Goal: Complete application form: Complete application form

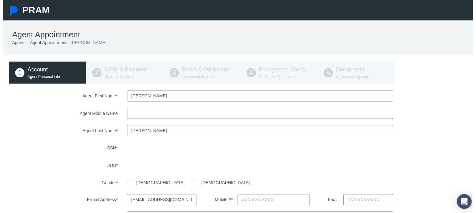
click at [150, 115] on input "Agent Middle Name" at bounding box center [260, 114] width 269 height 11
click at [65, 114] on label "Agent Middle Name" at bounding box center [62, 114] width 120 height 11
click at [126, 114] on input "Agent Middle Name" at bounding box center [260, 114] width 269 height 11
click at [115, 73] on div "1 Account Agent Personal info 2 NIPR & Payment States & Pay fees 3 Errors & Omi…" at bounding box center [240, 73] width 468 height 22
drag, startPoint x: 133, startPoint y: 118, endPoint x: 119, endPoint y: 116, distance: 13.6
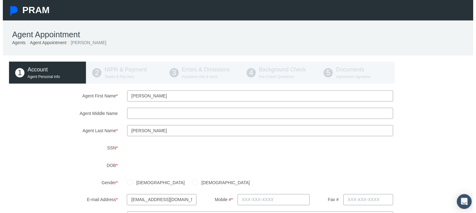
click at [131, 116] on input "Agent Middle Name" at bounding box center [260, 114] width 269 height 11
type input "[PERSON_NAME]"
drag, startPoint x: 103, startPoint y: 138, endPoint x: 110, endPoint y: 149, distance: 13.1
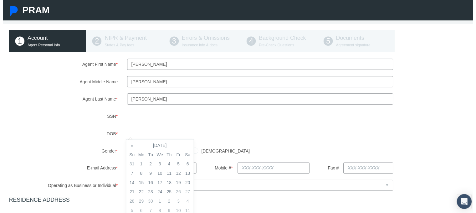
scroll to position [31, 0]
click at [83, 109] on div "Agent First Name * [PERSON_NAME] Agent Middle Name Ty Agent Last Name * *" at bounding box center [240, 205] width 468 height 290
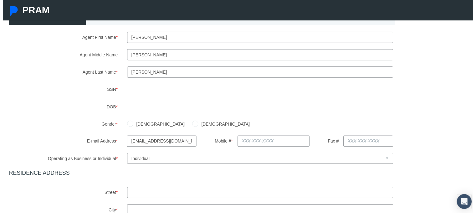
scroll to position [63, 0]
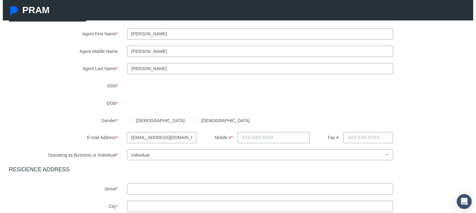
click at [129, 120] on input "[DEMOGRAPHIC_DATA]" at bounding box center [129, 121] width 6 height 6
radio input "true"
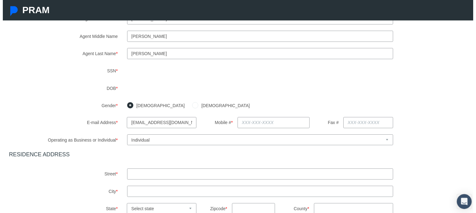
scroll to position [125, 0]
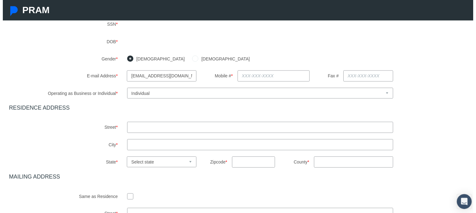
click at [256, 73] on input "text" at bounding box center [274, 76] width 73 height 11
type input "[PHONE_NUMBER]"
click at [248, 104] on div "Agent First Name * [PERSON_NAME] Agent Middle Name Ty Agent Last Name * *" at bounding box center [240, 111] width 468 height 290
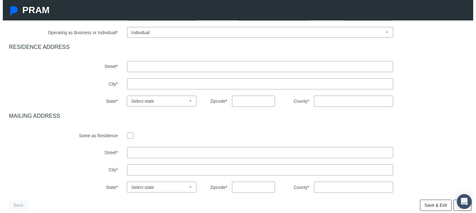
scroll to position [188, 0]
click at [186, 69] on input "text" at bounding box center [260, 65] width 269 height 11
type input "[STREET_ADDRESS]"
click at [256, 83] on input "text" at bounding box center [260, 83] width 269 height 11
type input "[PERSON_NAME]"
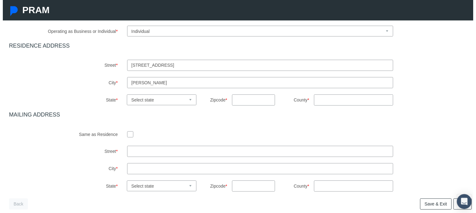
drag, startPoint x: 165, startPoint y: 91, endPoint x: 159, endPoint y: 100, distance: 10.9
click at [162, 94] on div "Agent First Name * [PERSON_NAME] Agent Middle Name Ty Agent Last Name * *" at bounding box center [240, 49] width 468 height 290
click at [157, 103] on select "Select state [US_STATE] [US_STATE] [US_STATE] [US_STATE] [US_STATE] [US_STATE] …" at bounding box center [160, 100] width 70 height 11
select select "FL"
click at [125, 95] on select "Select state [US_STATE] [US_STATE] [US_STATE] [US_STATE] [US_STATE] [US_STATE] …" at bounding box center [160, 100] width 70 height 11
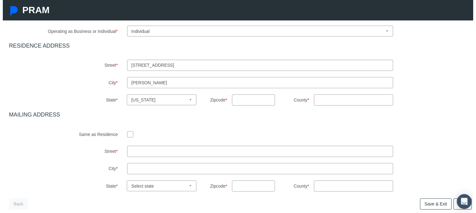
click at [252, 103] on input "text" at bounding box center [254, 100] width 44 height 11
type input "32746"
click at [329, 104] on input "County *" at bounding box center [355, 100] width 80 height 11
type input "Seminole"
click at [270, 114] on h4 "MAILING ADDRESS" at bounding box center [240, 116] width 468 height 7
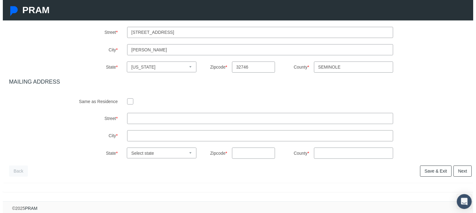
scroll to position [225, 0]
click at [155, 104] on div "Agent First Name * [PERSON_NAME] Agent Middle Name Ty Agent Last Name * *" at bounding box center [240, 15] width 468 height 290
click at [132, 98] on div at bounding box center [260, 101] width 269 height 9
click at [126, 99] on input "checkbox" at bounding box center [129, 102] width 6 height 6
checkbox input "true"
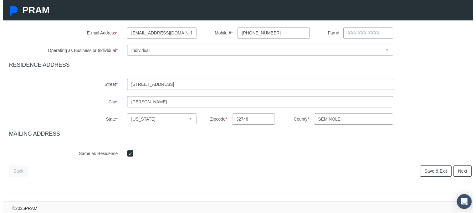
scroll to position [173, 0]
click at [460, 169] on link "Next" at bounding box center [465, 172] width 18 height 11
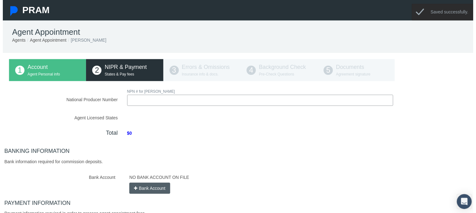
scroll to position [0, 0]
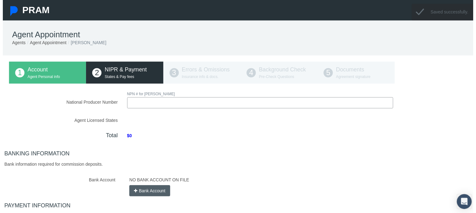
click at [144, 101] on input "National Producer Number" at bounding box center [260, 103] width 269 height 11
type input "21420340"
click at [185, 97] on div "NPN # for [PERSON_NAME] 21420340" at bounding box center [260, 100] width 279 height 18
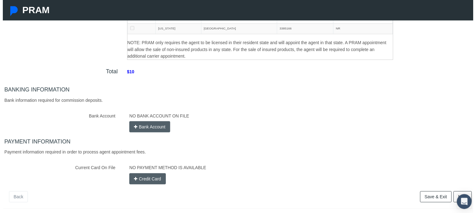
scroll to position [119, 0]
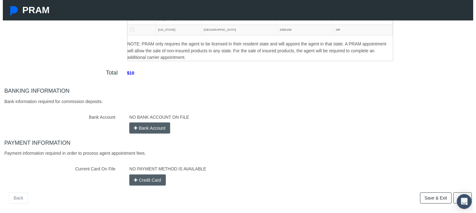
click at [145, 130] on button "Bank Account" at bounding box center [148, 129] width 41 height 11
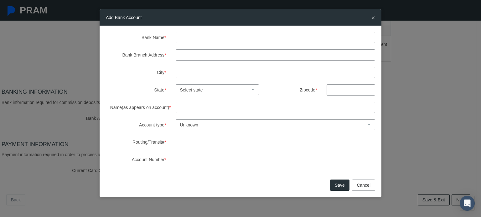
click at [188, 54] on input "Bank Branch Address *" at bounding box center [276, 54] width 200 height 11
click at [154, 58] on label "Bank Branch Address *" at bounding box center [136, 54] width 70 height 11
click at [159, 79] on div "Bank Name * Bank Branch Address * City * State * Select state [US_STATE] [US_ST…" at bounding box center [240, 99] width 269 height 134
click at [208, 129] on select "Unknown Checking Savings" at bounding box center [276, 125] width 200 height 11
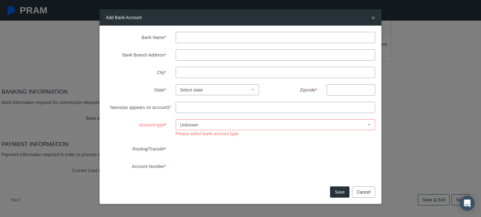
click at [152, 121] on label "Account type *" at bounding box center [136, 129] width 70 height 18
click at [203, 43] on div "Bank Name * Bank Branch Address * City * State * Select state [US_STATE] [US_ST…" at bounding box center [240, 102] width 269 height 141
click at [205, 38] on input "Bank Name *" at bounding box center [276, 37] width 200 height 11
click at [195, 54] on input "Bank Branch Address *" at bounding box center [276, 54] width 200 height 11
click at [166, 55] on span "*" at bounding box center [165, 55] width 2 height 5
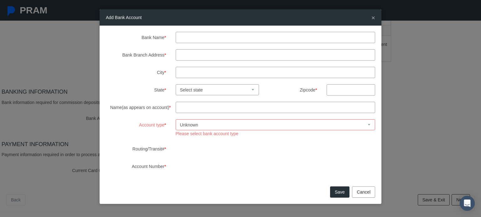
click at [176, 55] on input "Bank Branch Address *" at bounding box center [276, 54] width 200 height 11
click at [164, 66] on div "Bank Name * Bank Branch Address * City * State * Select state [US_STATE] [US_ST…" at bounding box center [240, 102] width 269 height 141
click at [133, 69] on label "City *" at bounding box center [136, 72] width 70 height 11
click at [176, 69] on input "City *" at bounding box center [276, 72] width 200 height 11
click at [200, 38] on input "Bank Name *" at bounding box center [276, 37] width 200 height 11
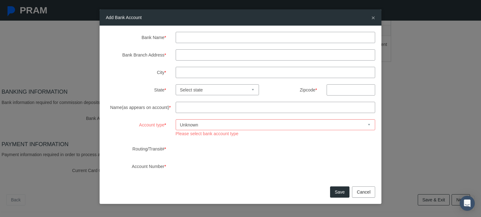
click at [192, 55] on input "Bank Branch Address *" at bounding box center [276, 54] width 200 height 11
drag, startPoint x: 133, startPoint y: 54, endPoint x: 138, endPoint y: 52, distance: 5.2
click at [133, 54] on label "Bank Branch Address *" at bounding box center [136, 54] width 70 height 11
click at [176, 54] on input "Bank Branch Address *" at bounding box center [276, 54] width 200 height 11
click at [198, 40] on input "Bank Name *" at bounding box center [276, 37] width 200 height 11
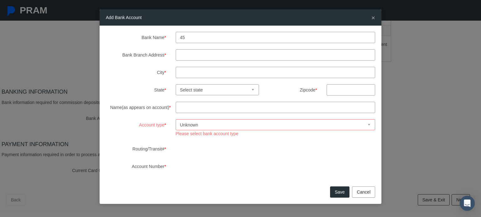
type input "4"
type input "Bank of america"
drag, startPoint x: 185, startPoint y: 55, endPoint x: 180, endPoint y: 54, distance: 5.0
click at [185, 55] on input "Bank Branch Address *" at bounding box center [276, 54] width 200 height 11
type input "[STREET_ADDRESS][PERSON_NAME]"
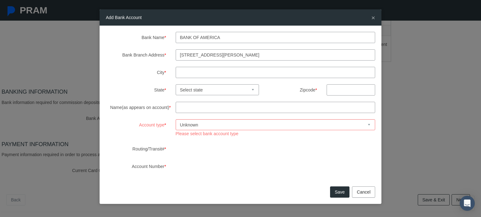
drag, startPoint x: 193, startPoint y: 75, endPoint x: 189, endPoint y: 75, distance: 3.8
click at [193, 75] on input "City *" at bounding box center [276, 72] width 200 height 11
type input "[PERSON_NAME]"
click at [206, 91] on select "Select state [US_STATE] [US_STATE] [US_STATE] [US_STATE] [US_STATE] [US_STATE] …" at bounding box center [218, 89] width 84 height 11
select select "FL"
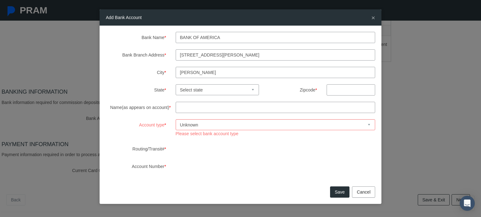
click at [176, 84] on select "Select state [US_STATE] [US_STATE] [US_STATE] [US_STATE] [US_STATE] [US_STATE] …" at bounding box center [218, 89] width 84 height 11
click at [343, 86] on input "text" at bounding box center [350, 89] width 49 height 11
type input "32746"
click at [245, 105] on input "Name(as appears on account) *" at bounding box center [276, 107] width 200 height 11
type input "[PERSON_NAME]"
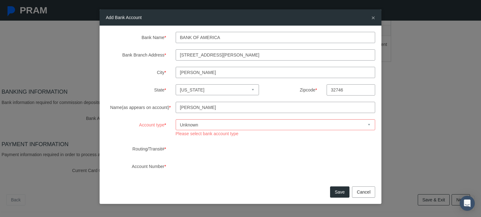
click at [198, 132] on span "Please select bank account type" at bounding box center [207, 133] width 63 height 5
click at [200, 125] on select "Unknown Checking Savings" at bounding box center [276, 125] width 200 height 11
select select "1"
click at [176, 120] on select "Unknown Checking Savings" at bounding box center [276, 125] width 200 height 11
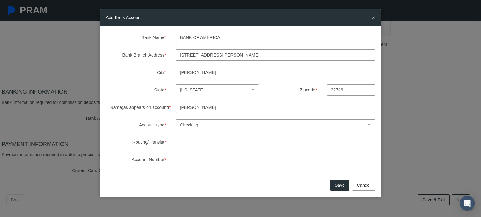
click at [334, 185] on button "Save" at bounding box center [339, 185] width 19 height 11
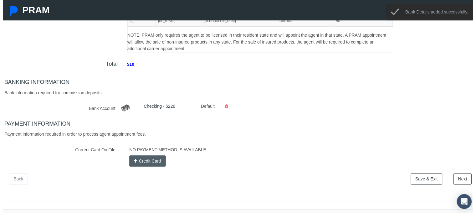
scroll to position [141, 0]
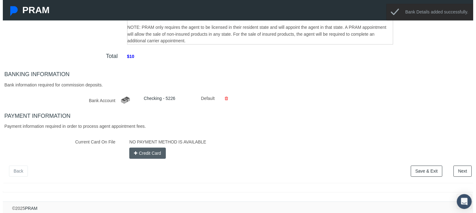
click at [156, 150] on button "Credit Card" at bounding box center [146, 154] width 37 height 11
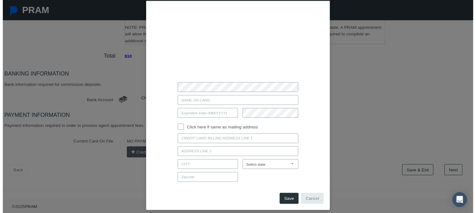
scroll to position [32, 0]
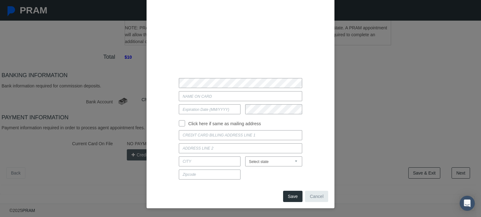
click at [217, 95] on input "Current Card On File" at bounding box center [240, 96] width 123 height 10
type input "[PERSON_NAME] [PERSON_NAME]"
click at [197, 111] on input "text" at bounding box center [210, 110] width 62 height 10
type input "07 / 2030"
drag, startPoint x: 182, startPoint y: 123, endPoint x: 185, endPoint y: 129, distance: 6.2
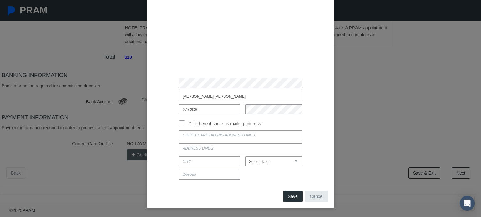
click at [182, 123] on input "Click here if same as mailing address" at bounding box center [182, 123] width 6 height 6
checkbox input "true"
type input "[GEOGRAPHIC_DATA] APT 103"
type input "[PERSON_NAME]"
select select "FL"
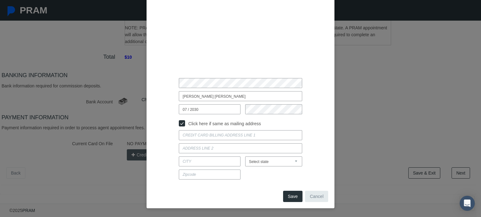
type input "32746"
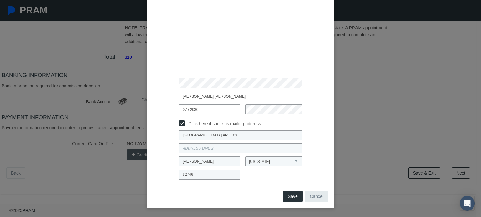
click at [287, 195] on button "Save" at bounding box center [292, 196] width 19 height 11
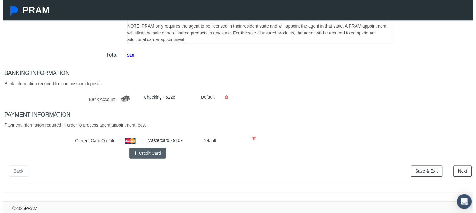
scroll to position [142, 0]
click at [466, 167] on link "Next" at bounding box center [465, 172] width 18 height 11
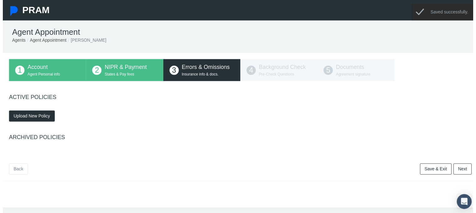
scroll to position [0, 0]
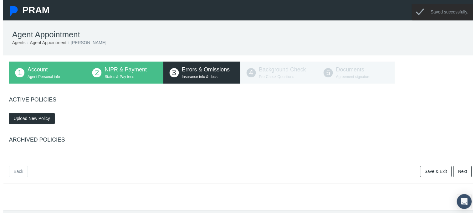
click at [31, 120] on span "Upload New Policy" at bounding box center [29, 119] width 37 height 5
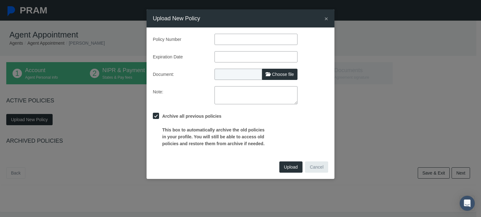
click at [233, 42] on input "text" at bounding box center [255, 39] width 83 height 11
click at [229, 41] on input "text" at bounding box center [255, 39] width 83 height 11
paste input "596427449"
type input "596427449"
click at [228, 54] on input "text" at bounding box center [255, 56] width 83 height 11
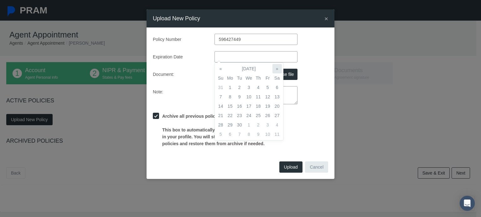
click at [273, 67] on th "»" at bounding box center [276, 68] width 9 height 9
click at [274, 67] on th "»" at bounding box center [276, 68] width 9 height 9
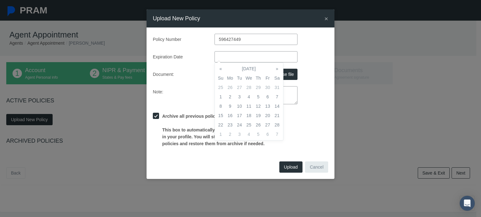
click at [274, 67] on th "»" at bounding box center [276, 68] width 9 height 9
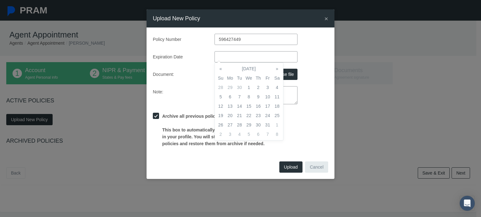
click at [274, 67] on th "»" at bounding box center [276, 68] width 9 height 9
click at [224, 66] on th "«" at bounding box center [220, 68] width 9 height 9
click at [276, 89] on td "1" at bounding box center [276, 87] width 9 height 9
type input "[DATE]"
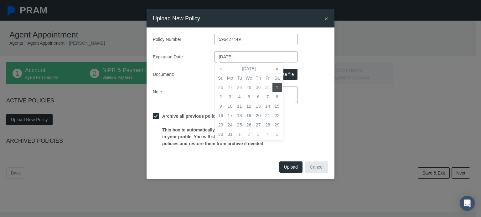
click at [192, 64] on div "Policy Number 596427449 Expiration Date [DATE] Document: Choose file Note:" at bounding box center [240, 91] width 175 height 114
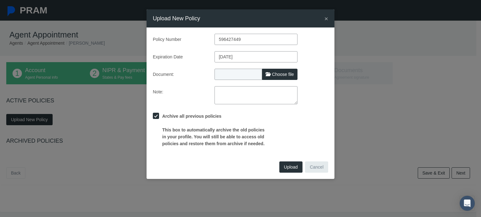
click at [272, 79] on label "Choose file" at bounding box center [279, 74] width 35 height 11
click at [272, 78] on input "Choose file" at bounding box center [255, 73] width 83 height 9
type input "C:\fakepath\EandO_certificate.pdf"
type input "EandO_certificate.pdf"
click at [293, 166] on span "Upload" at bounding box center [291, 167] width 14 height 5
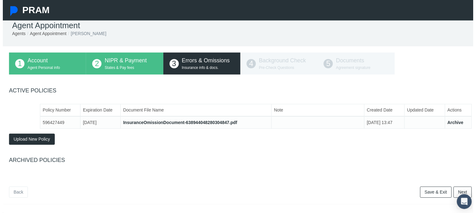
scroll to position [25, 0]
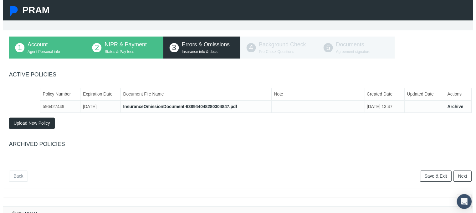
click at [467, 178] on link "Next" at bounding box center [465, 177] width 18 height 11
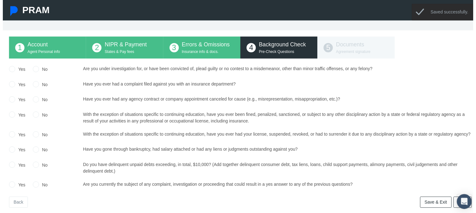
click at [43, 71] on label "No" at bounding box center [41, 70] width 9 height 7
click at [37, 71] on input "No" at bounding box center [33, 69] width 6 height 6
radio input "true"
click at [34, 84] on input "No" at bounding box center [33, 84] width 6 height 6
radio input "true"
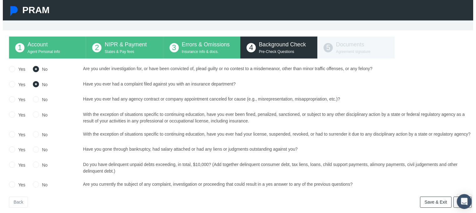
click at [33, 101] on input "No" at bounding box center [33, 100] width 6 height 6
radio input "true"
click at [33, 101] on input "No" at bounding box center [33, 100] width 6 height 6
click at [32, 114] on input "No" at bounding box center [33, 115] width 6 height 6
radio input "true"
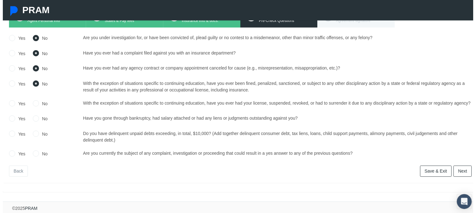
scroll to position [66, 0]
click at [35, 101] on input "No" at bounding box center [33, 104] width 6 height 6
radio input "true"
click at [34, 116] on input "No" at bounding box center [33, 119] width 6 height 6
radio input "true"
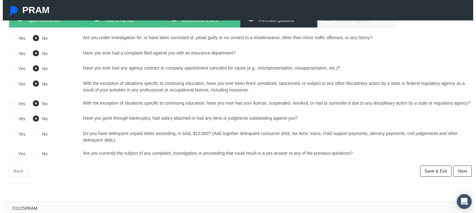
click at [34, 131] on input "No" at bounding box center [33, 134] width 6 height 6
radio input "true"
click at [35, 151] on input "No" at bounding box center [33, 154] width 6 height 6
radio input "true"
click at [458, 167] on link "Next" at bounding box center [465, 172] width 18 height 11
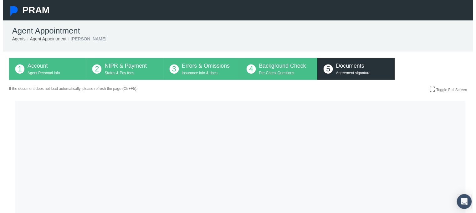
scroll to position [0, 0]
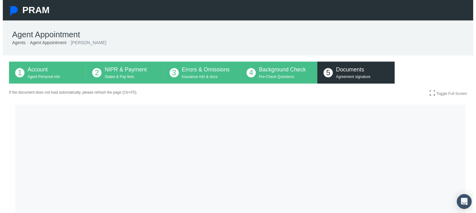
click at [432, 94] on link "Toggle Full Screen" at bounding box center [451, 93] width 38 height 5
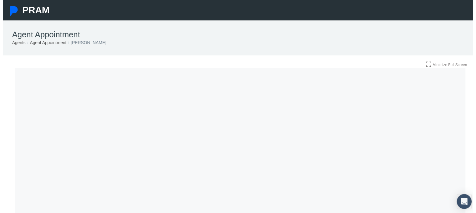
click at [428, 66] on link "Minimize Full Screen" at bounding box center [448, 64] width 41 height 5
